Goal: Task Accomplishment & Management: Manage account settings

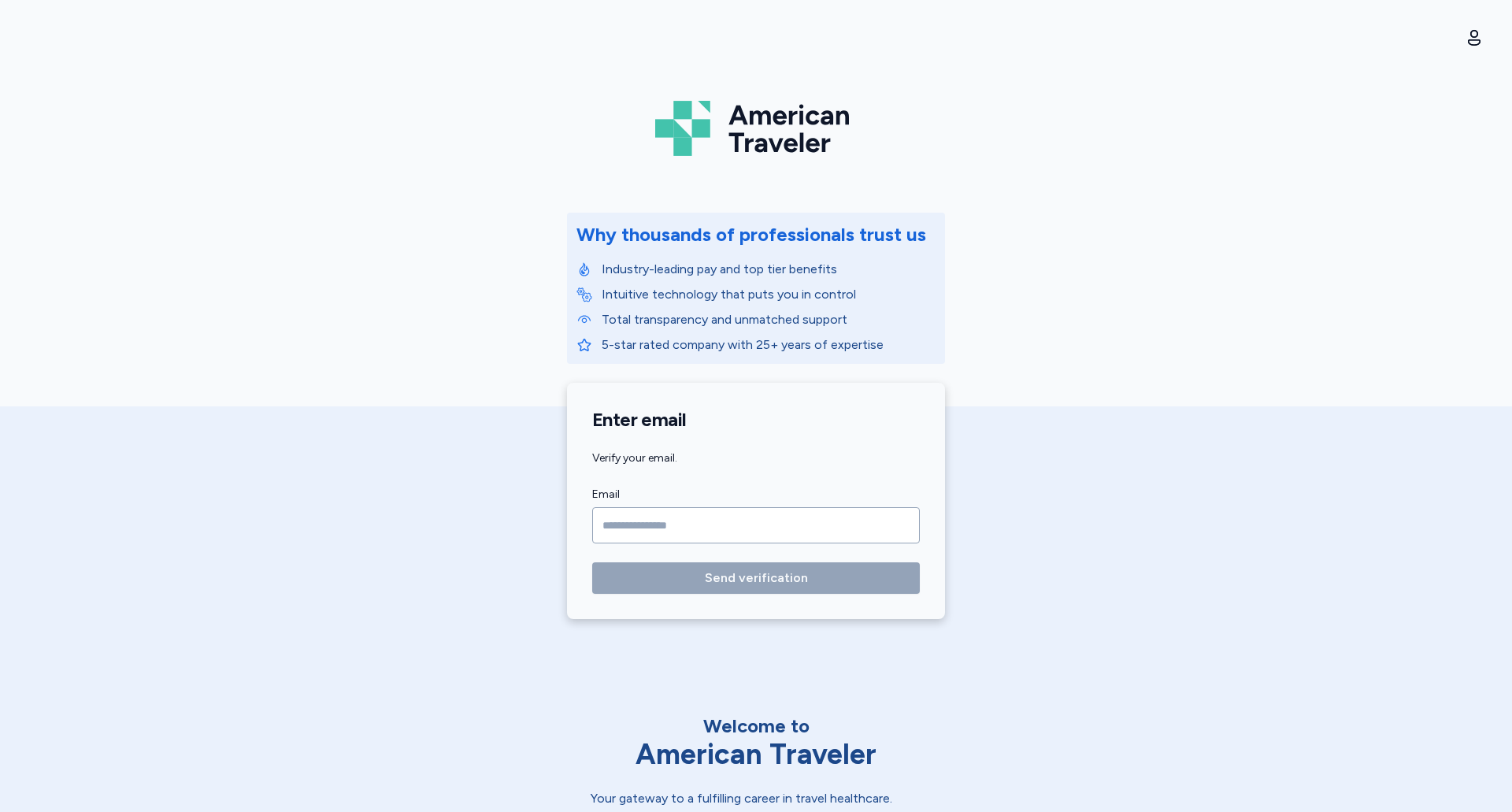
click at [765, 516] on input "Email" at bounding box center [756, 525] width 328 height 36
click at [0, 811] on com-1password-button at bounding box center [0, 812] width 0 height 0
click at [981, 420] on div "American Traveler Why thousands of professionals trust us Industry-leading pay …" at bounding box center [756, 318] width 1512 height 638
click at [745, 533] on input "Email" at bounding box center [756, 525] width 328 height 36
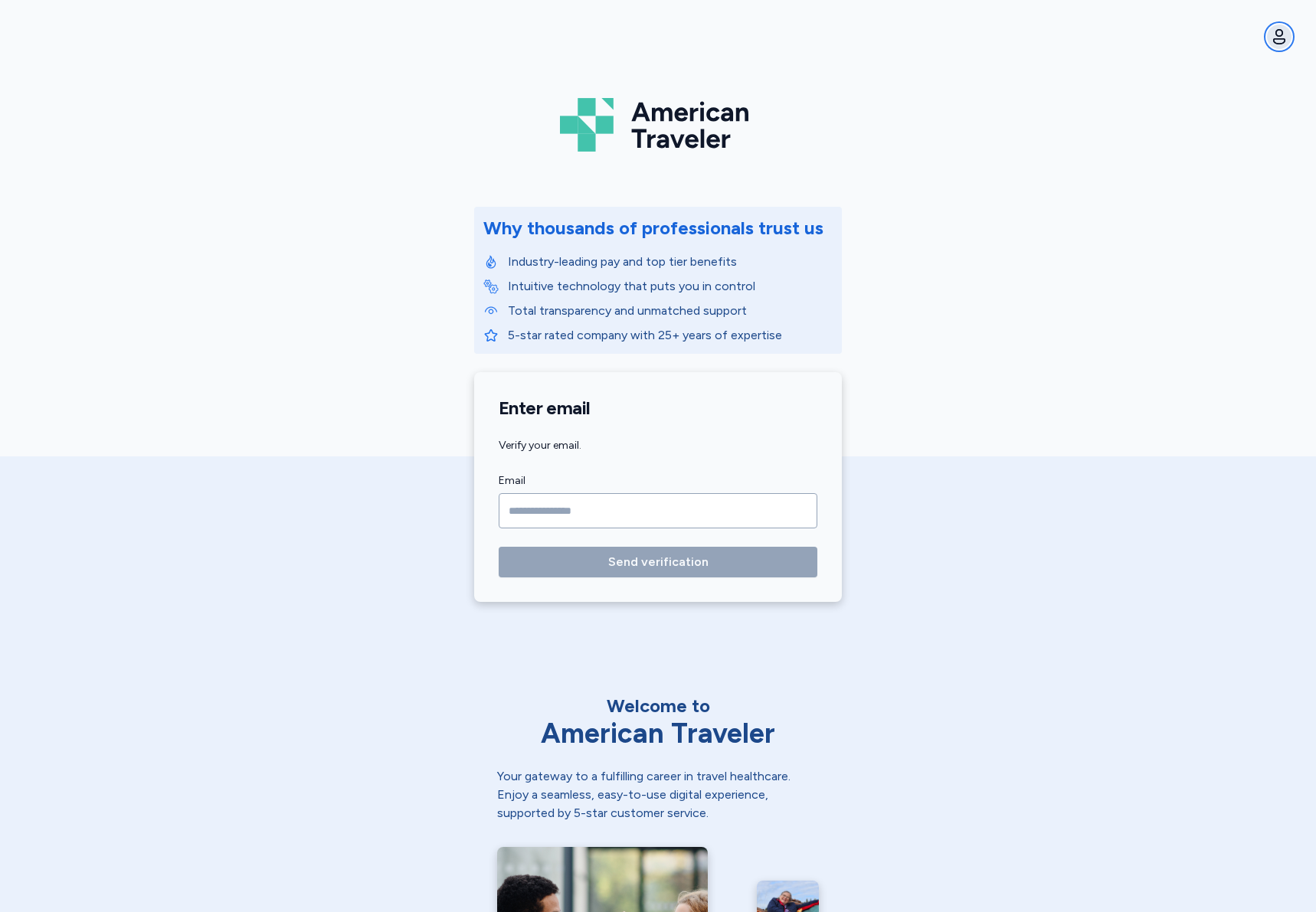
click at [1286, 37] on icon "button" at bounding box center [1280, 36] width 18 height 18
click at [1220, 121] on button "Sign out" at bounding box center [1194, 110] width 196 height 30
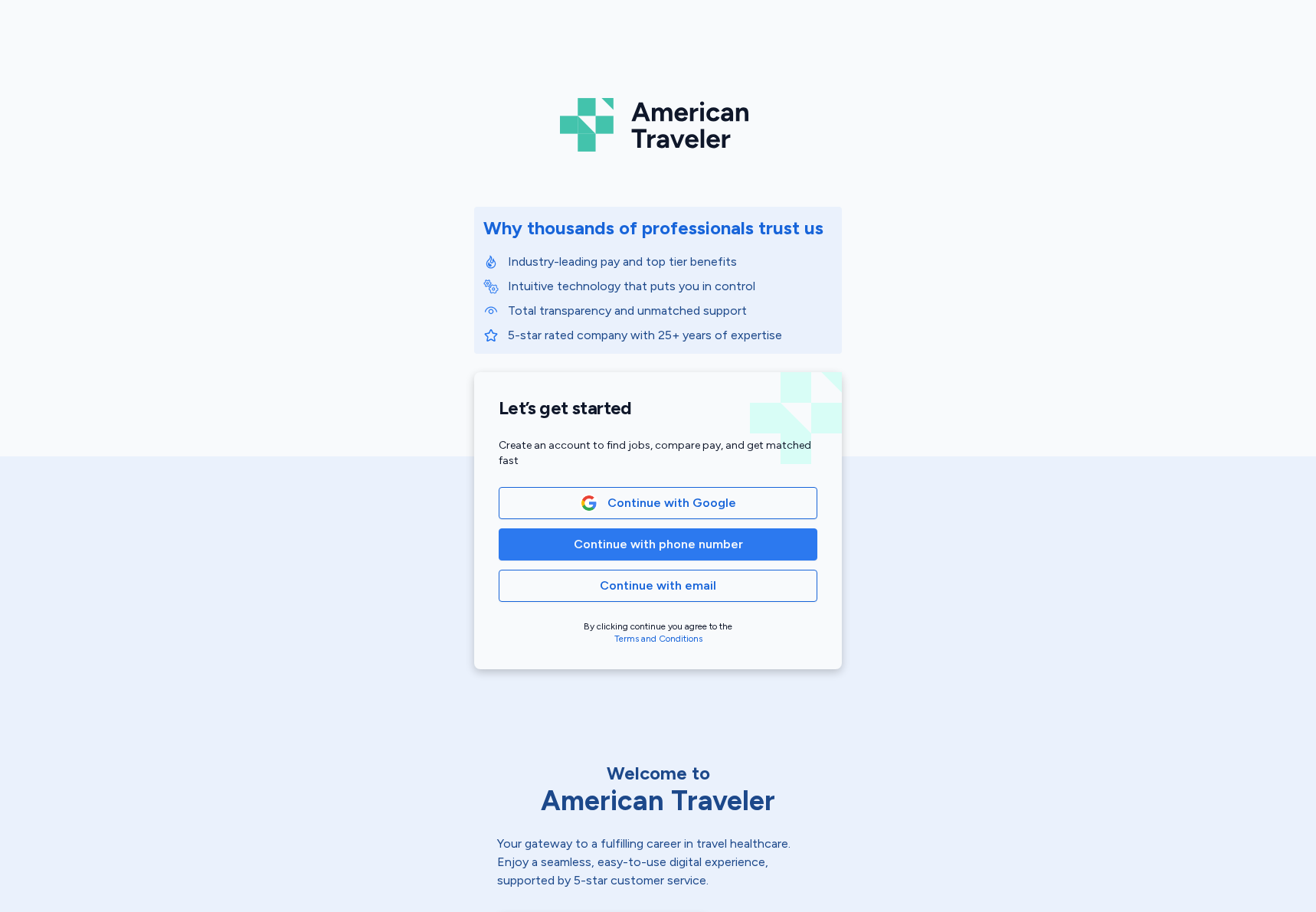
click at [682, 545] on span "Continue with phone number" at bounding box center [658, 545] width 169 height 18
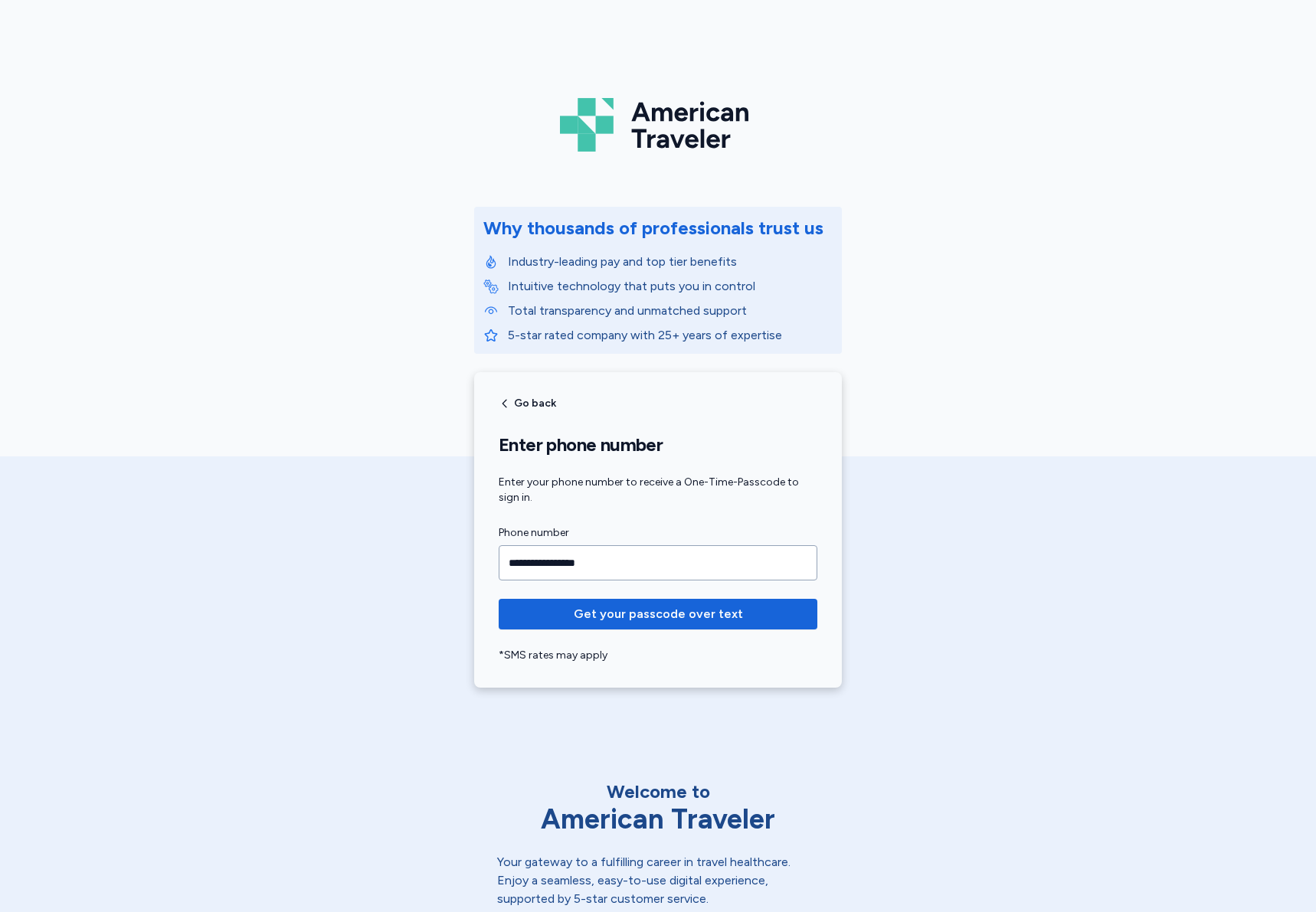
type input "**********"
click at [499, 599] on button "Get your passcode over text" at bounding box center [658, 614] width 319 height 30
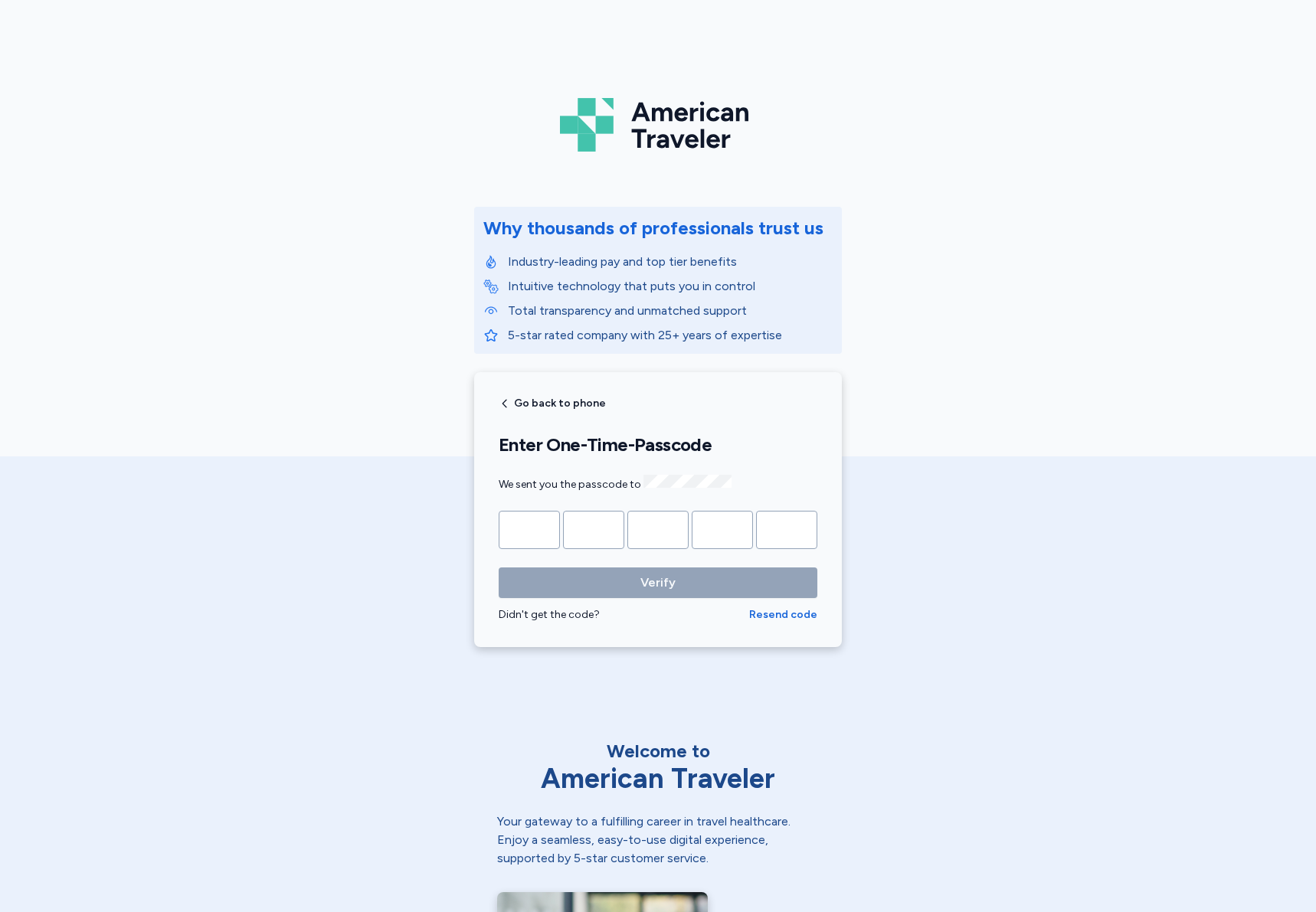
type input "*"
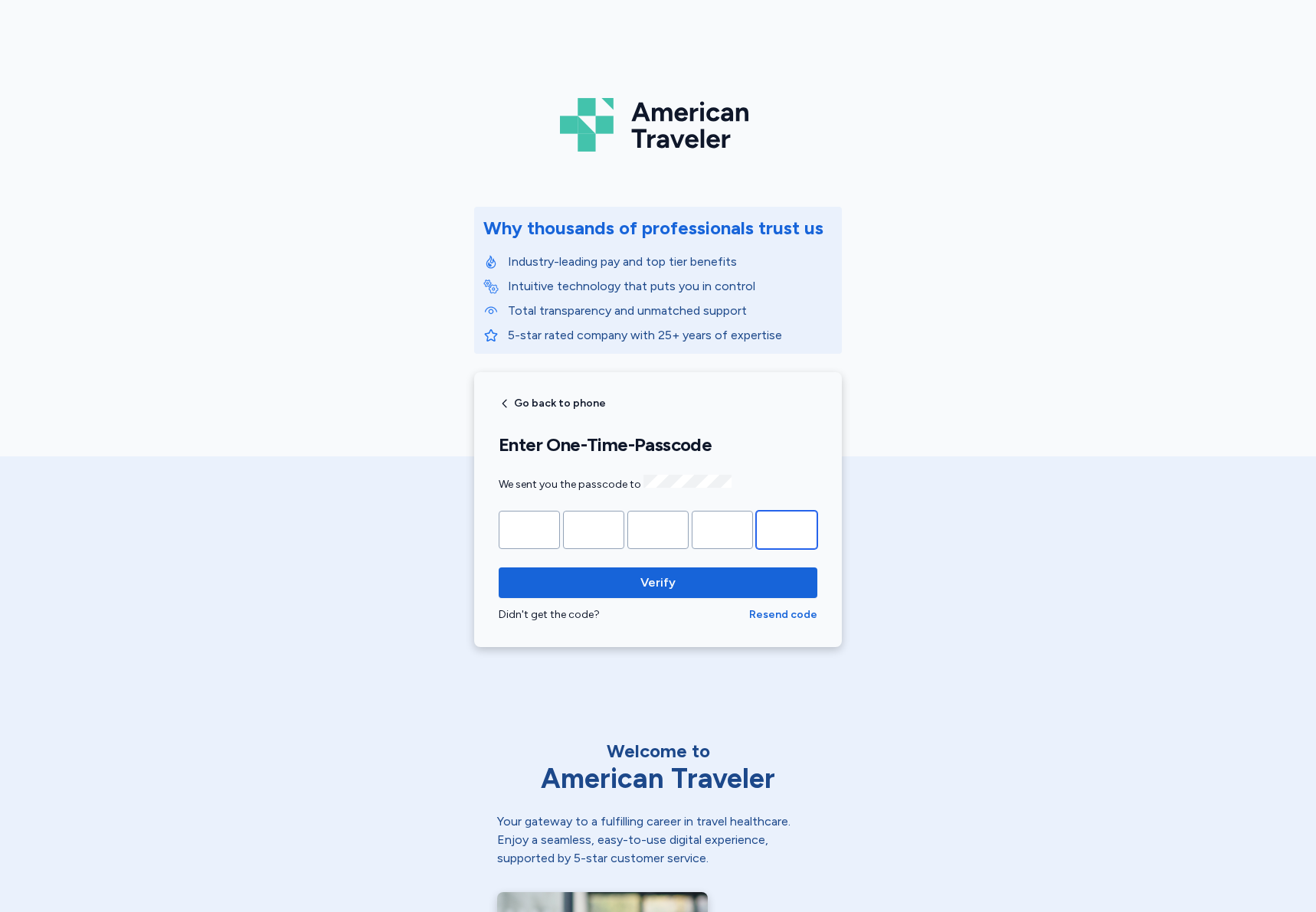
click at [499, 568] on button "Verify" at bounding box center [658, 582] width 319 height 30
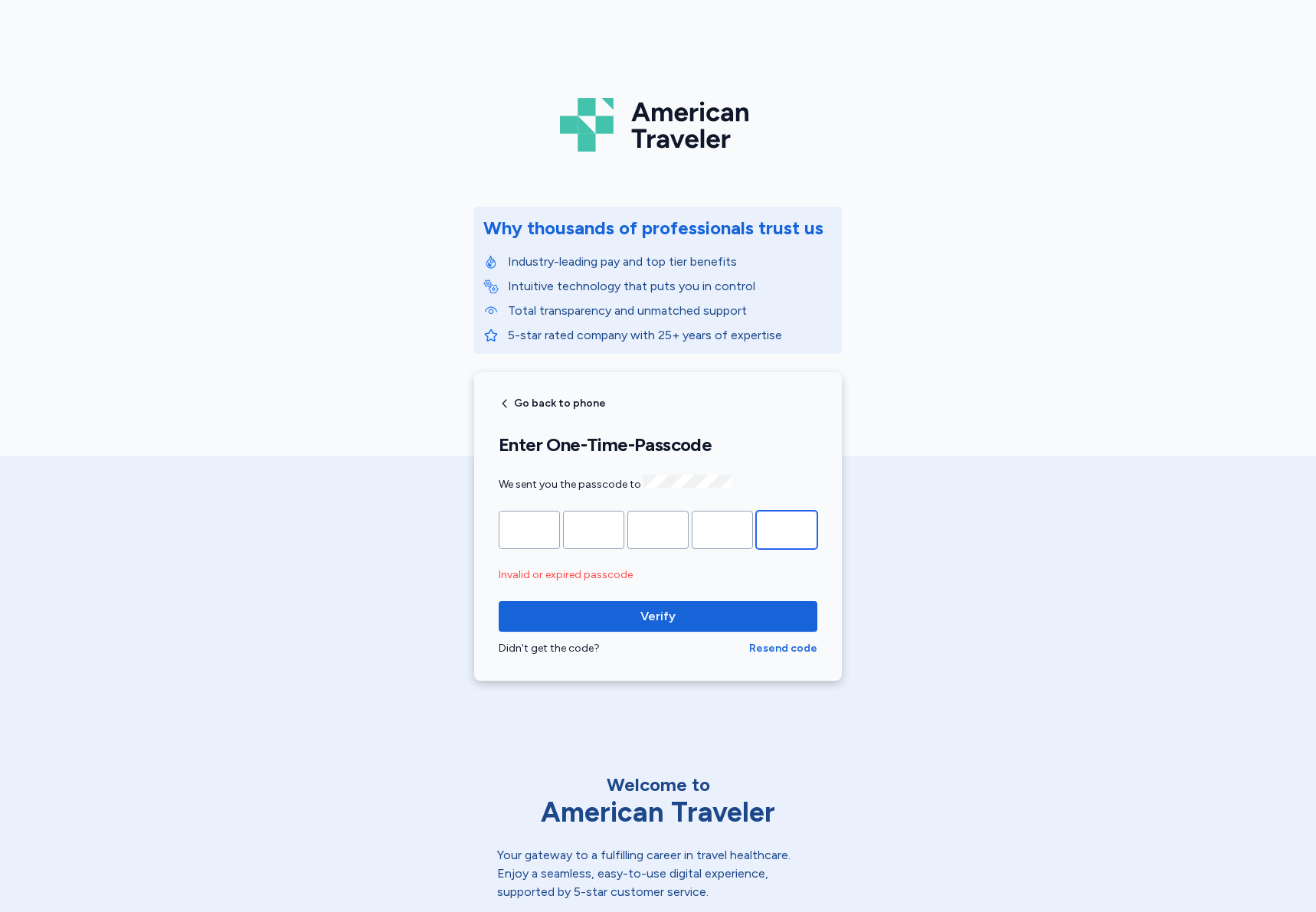
type input "*"
click at [499, 601] on button "Verify" at bounding box center [658, 616] width 319 height 30
